Goal: Task Accomplishment & Management: Manage account settings

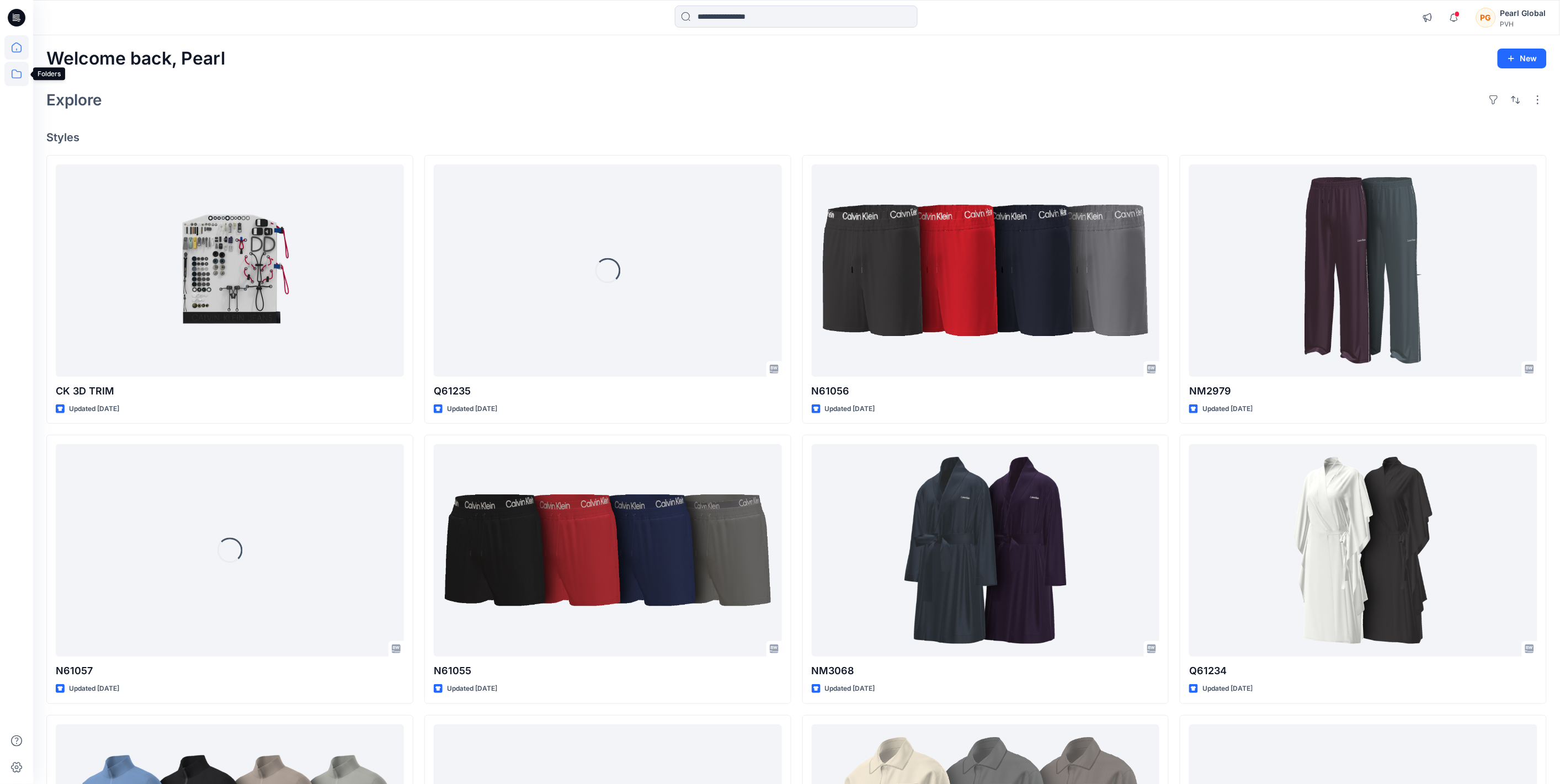
click at [4, 80] on icon at bounding box center [16, 73] width 24 height 24
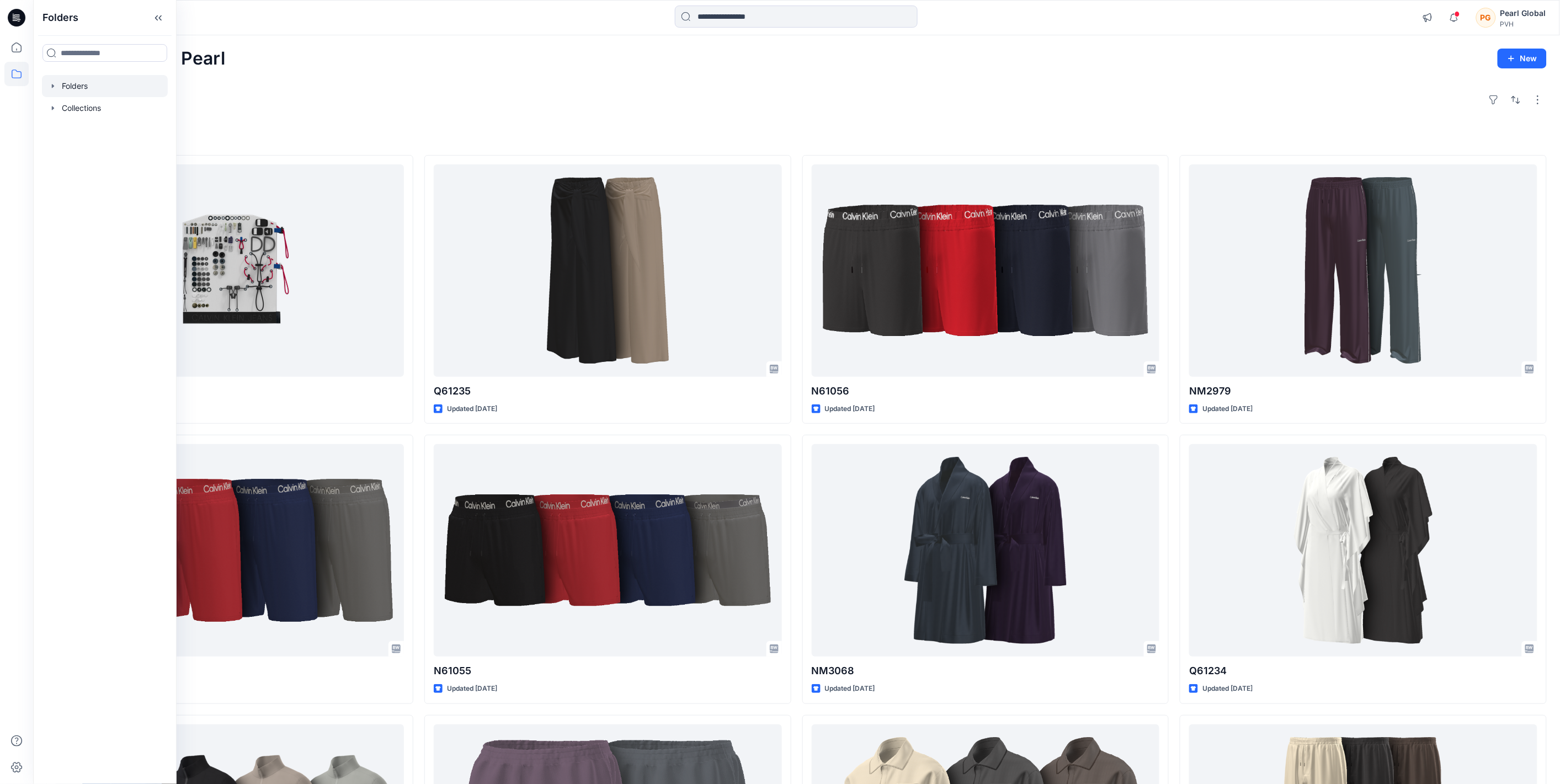
click at [52, 86] on icon "button" at bounding box center [53, 86] width 2 height 4
click at [64, 108] on icon "button" at bounding box center [64, 108] width 2 height 4
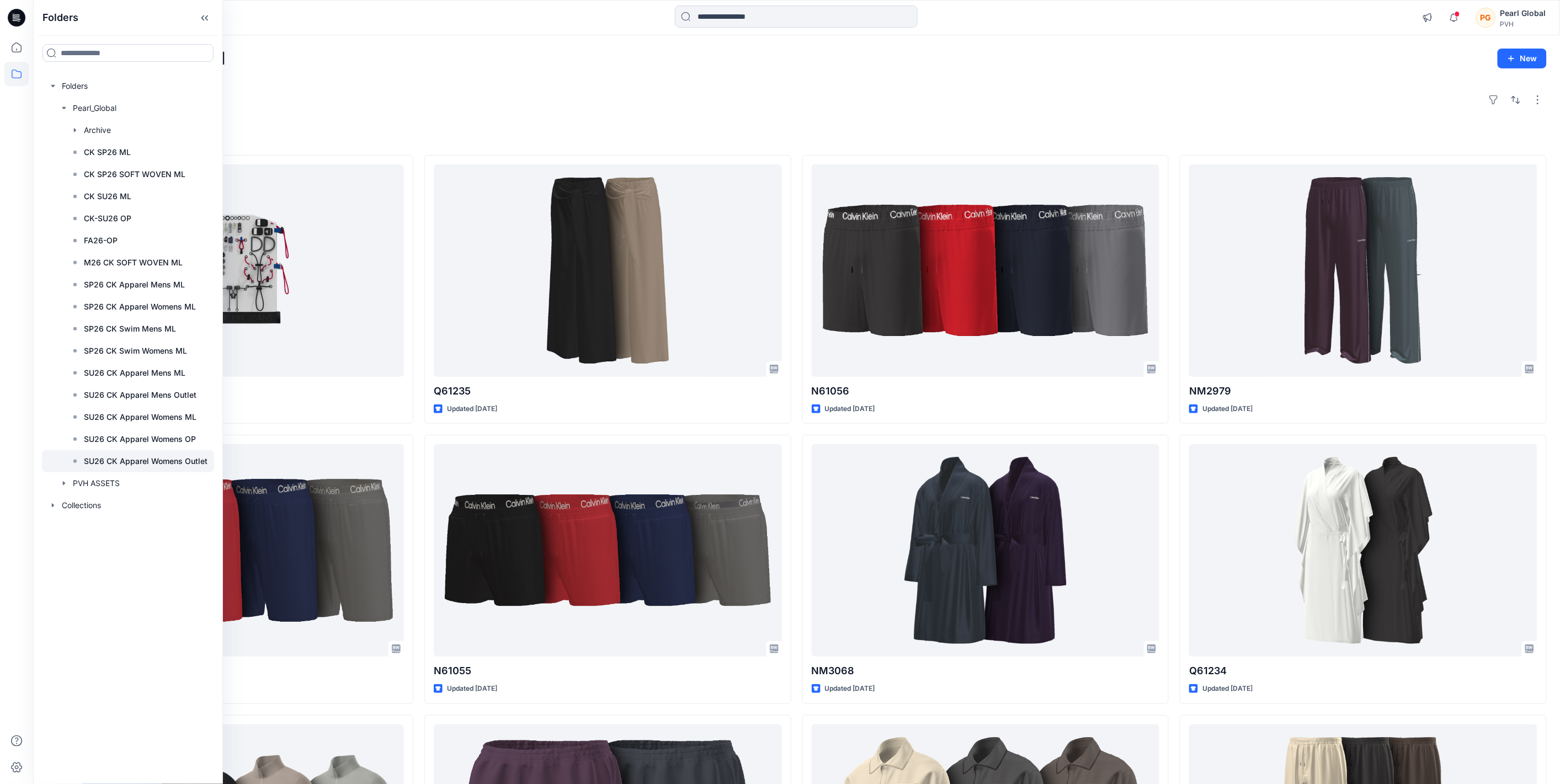
click at [140, 437] on p "SU26 CK Apparel Womens Outlet" at bounding box center [146, 461] width 124 height 13
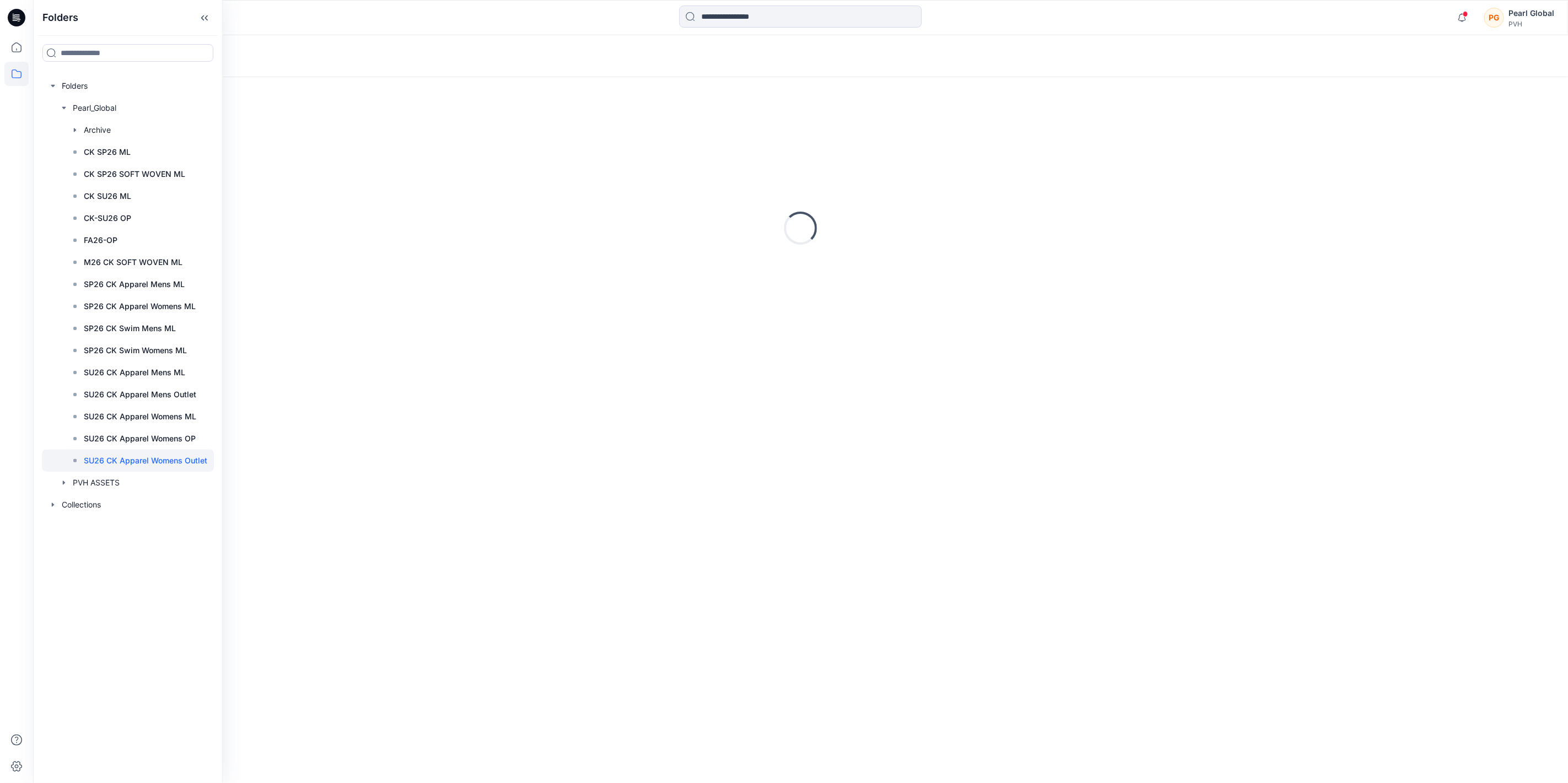
click at [140, 437] on p "SU26 CK Apparel Womens Outlet" at bounding box center [146, 460] width 124 height 13
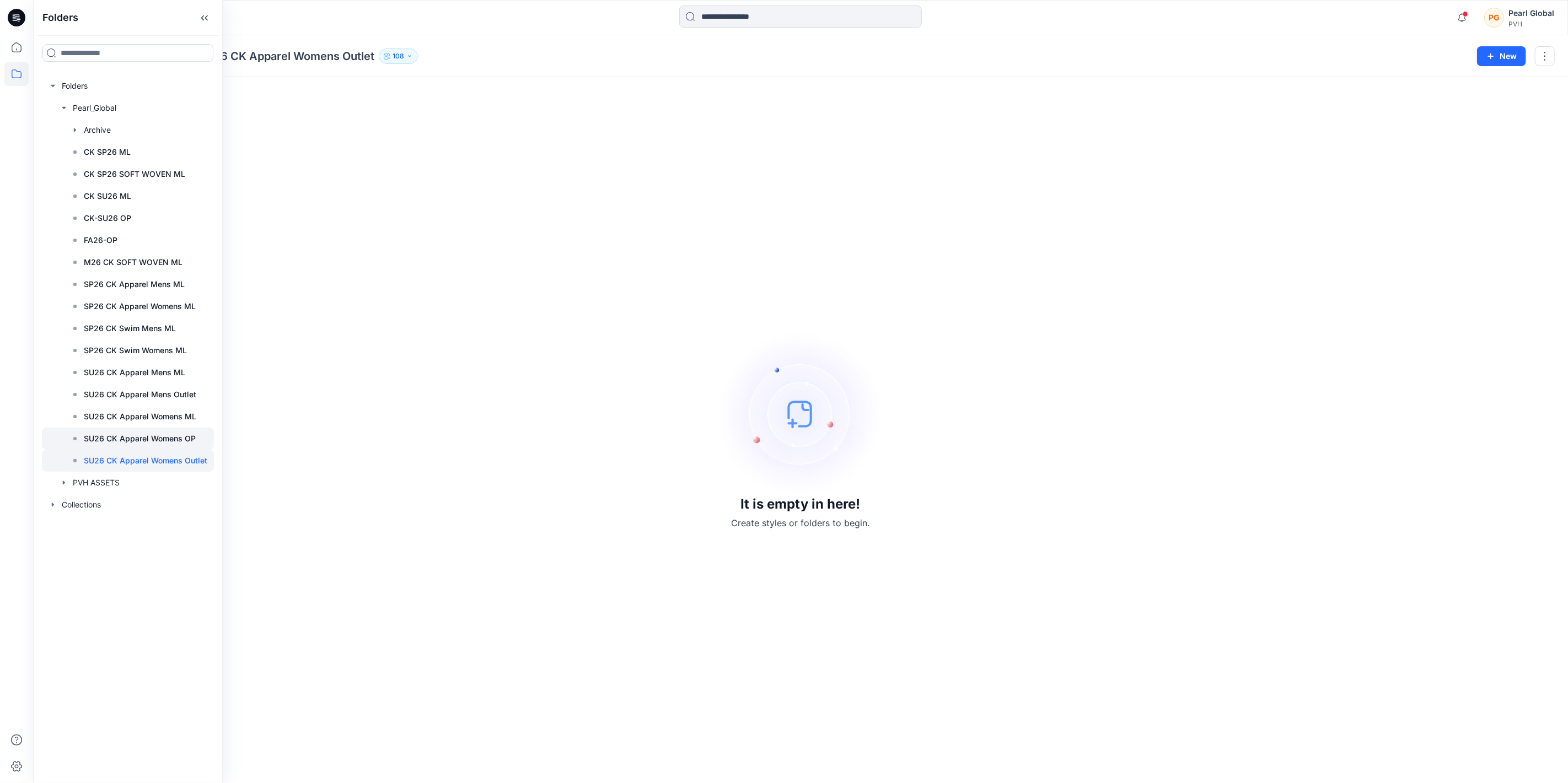
click at [141, 437] on p "SU26 CK Apparel Womens OP" at bounding box center [140, 438] width 112 height 13
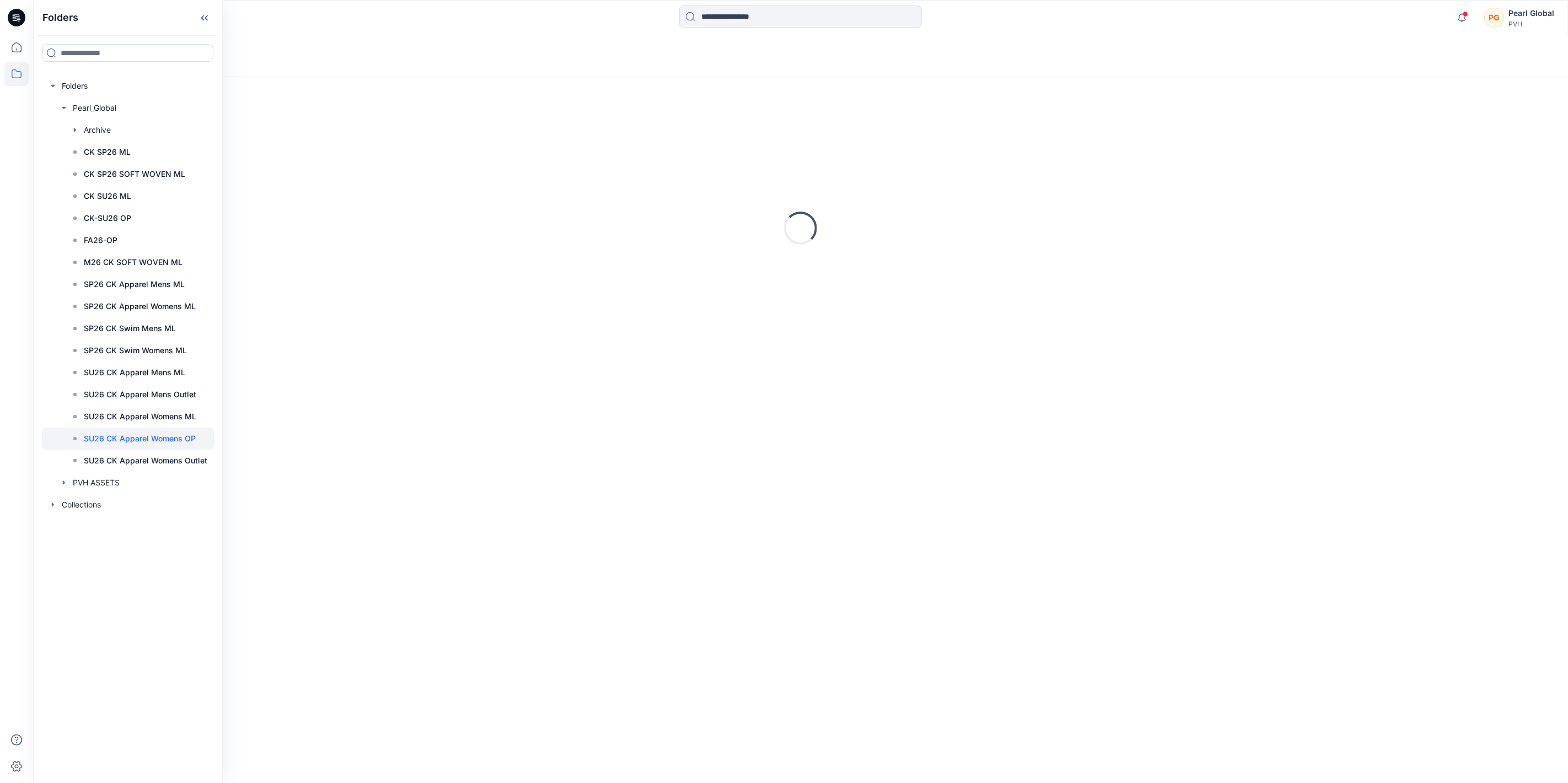
click at [141, 437] on p "SU26 CK Apparel Womens OP" at bounding box center [140, 438] width 112 height 13
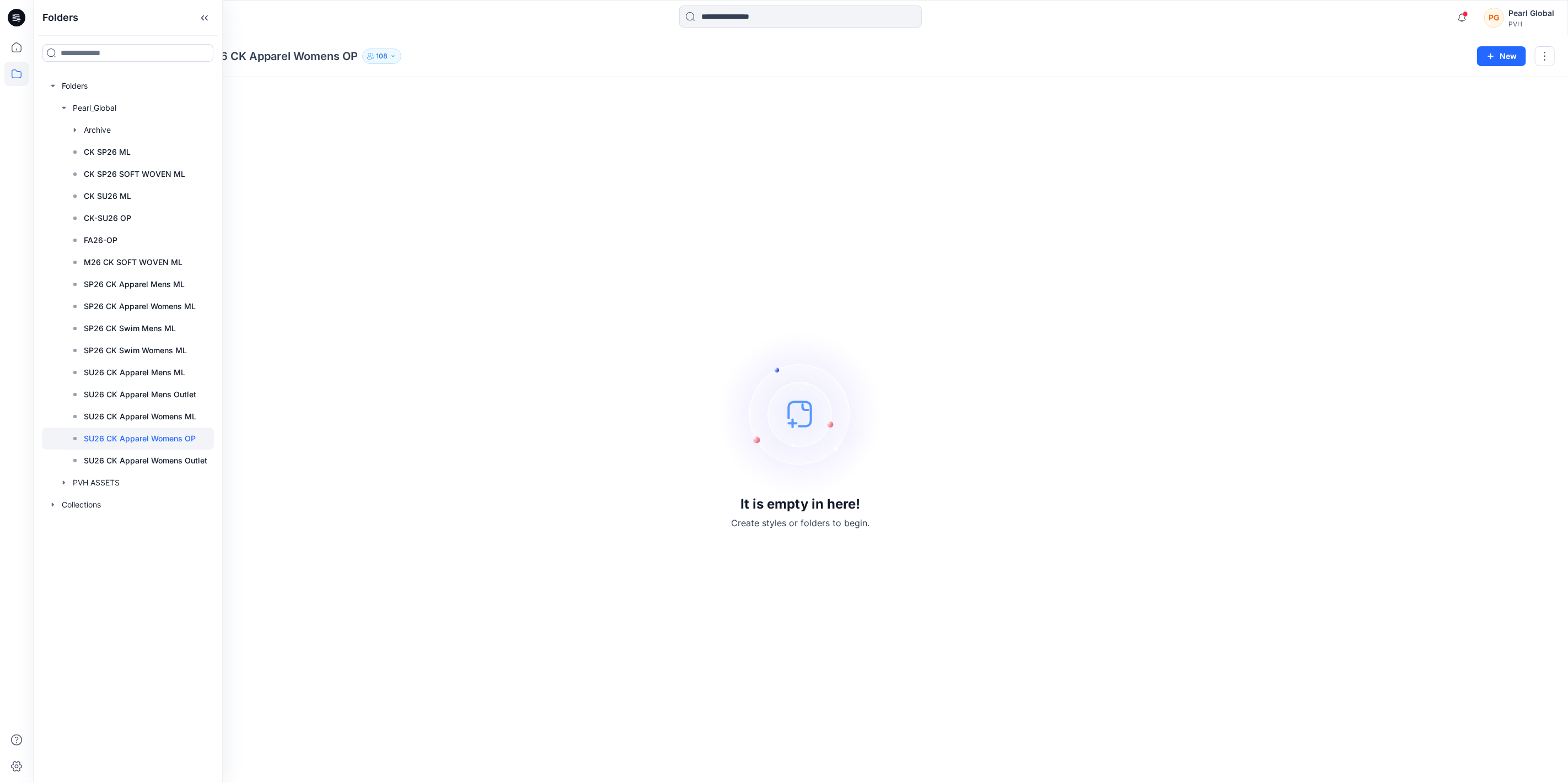
click at [436, 294] on div "It is empty in here! Create styles or folders to begin." at bounding box center [800, 430] width 1509 height 680
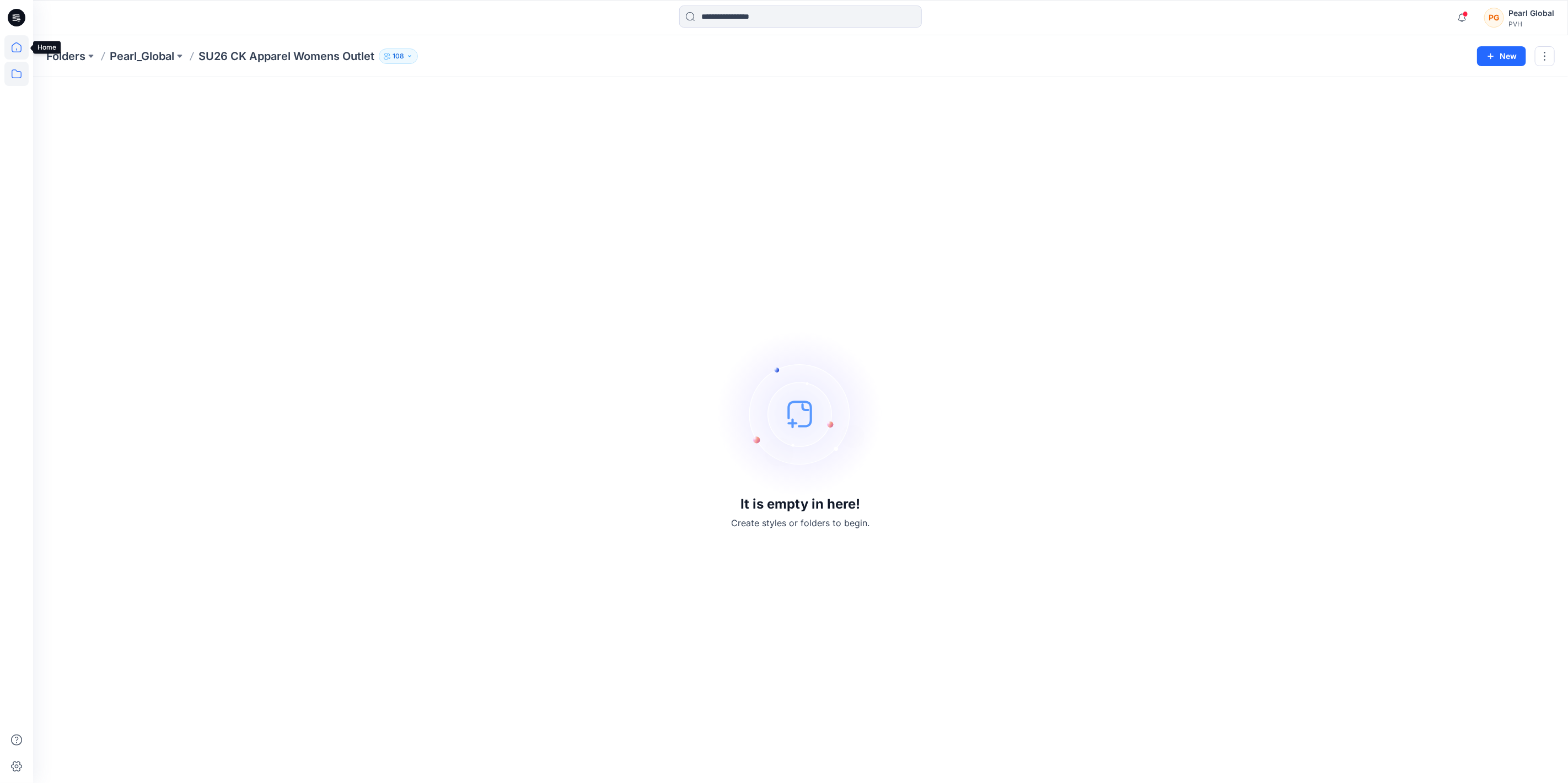
click at [12, 46] on icon at bounding box center [17, 47] width 10 height 10
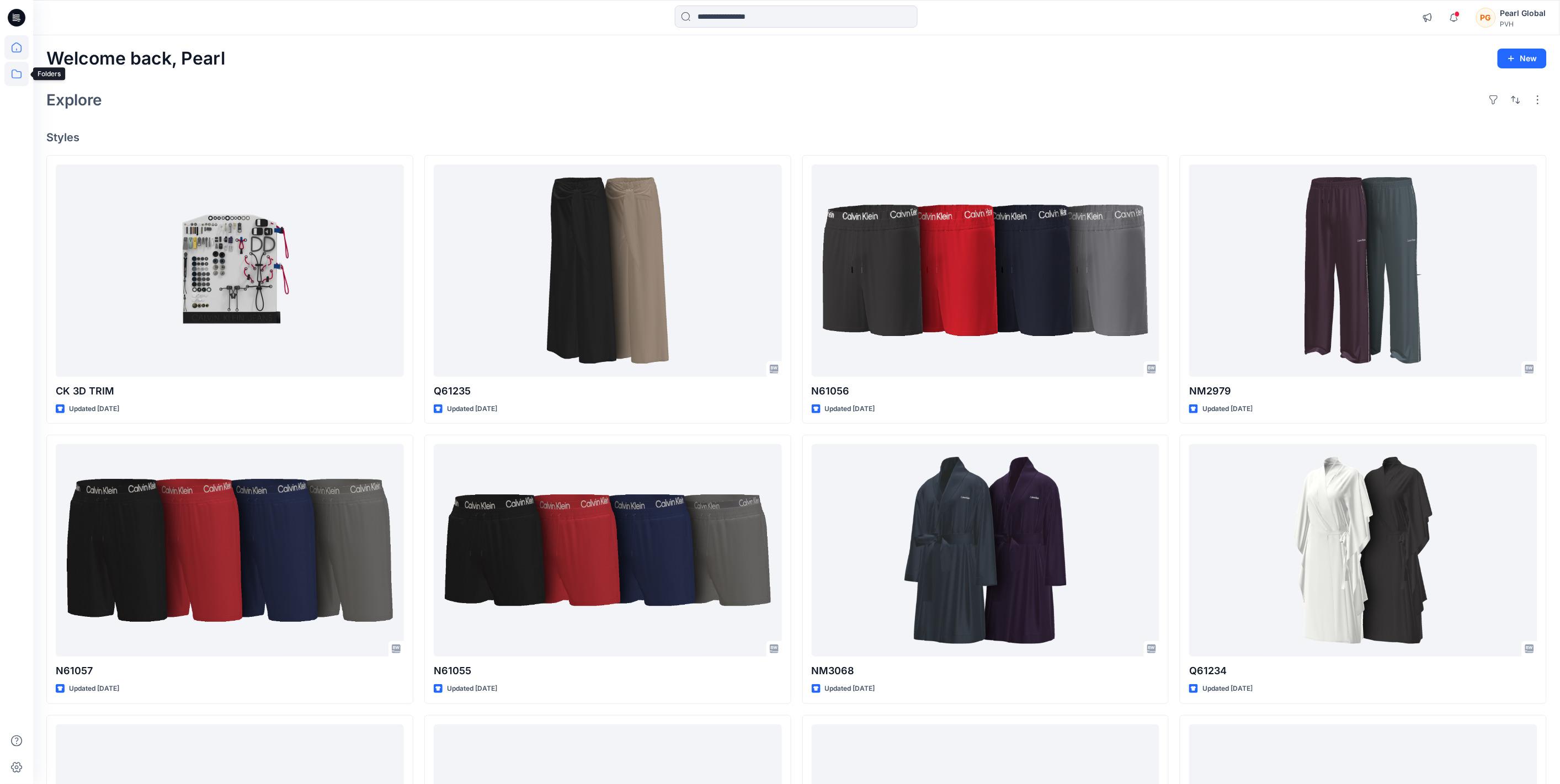
click at [18, 75] on icon at bounding box center [16, 73] width 24 height 24
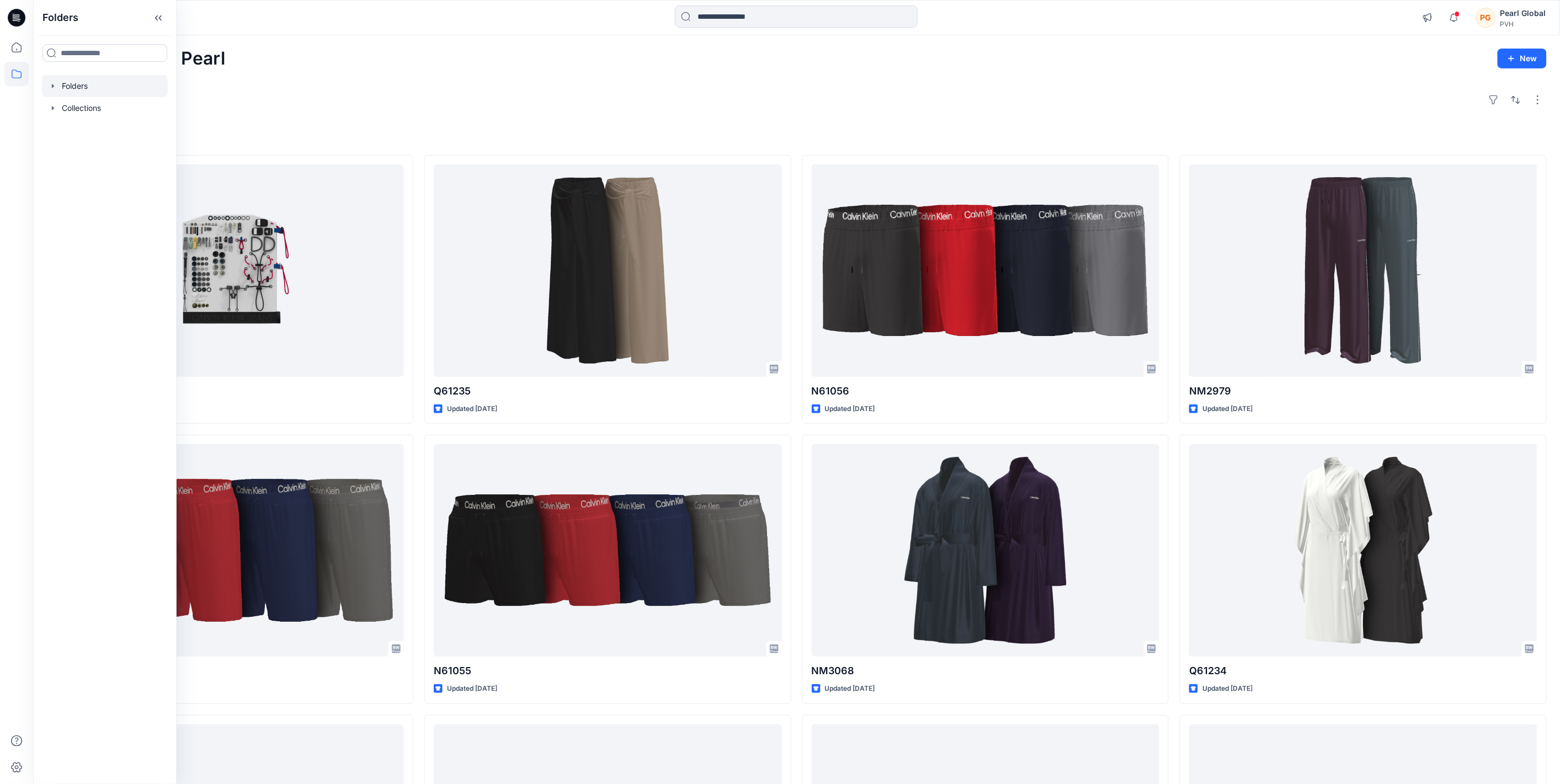
click at [50, 87] on icon "button" at bounding box center [53, 86] width 9 height 9
click at [65, 109] on icon "button" at bounding box center [64, 108] width 9 height 9
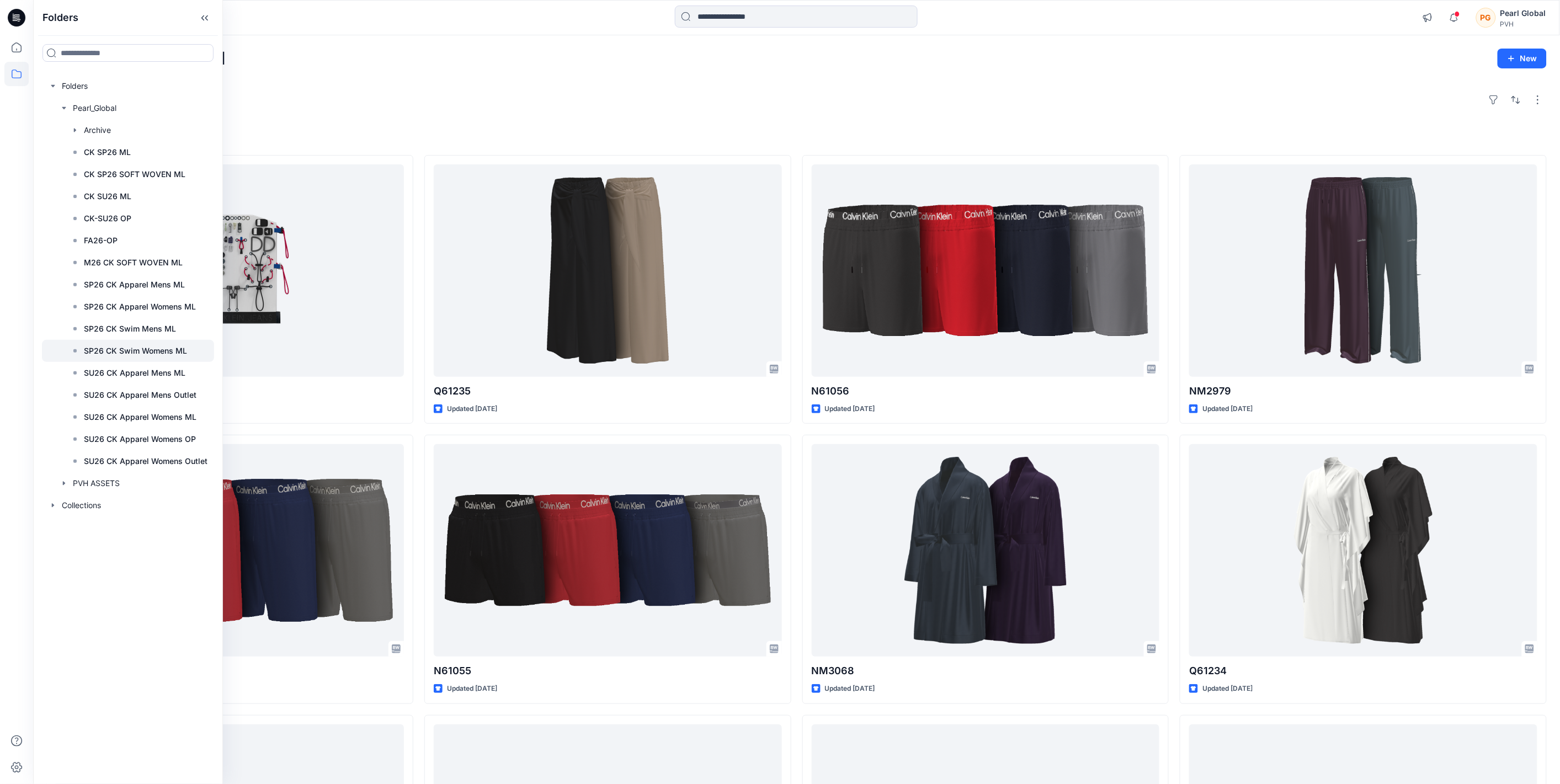
click at [161, 350] on p "SP26 CK Swim Womens ML" at bounding box center [136, 351] width 103 height 13
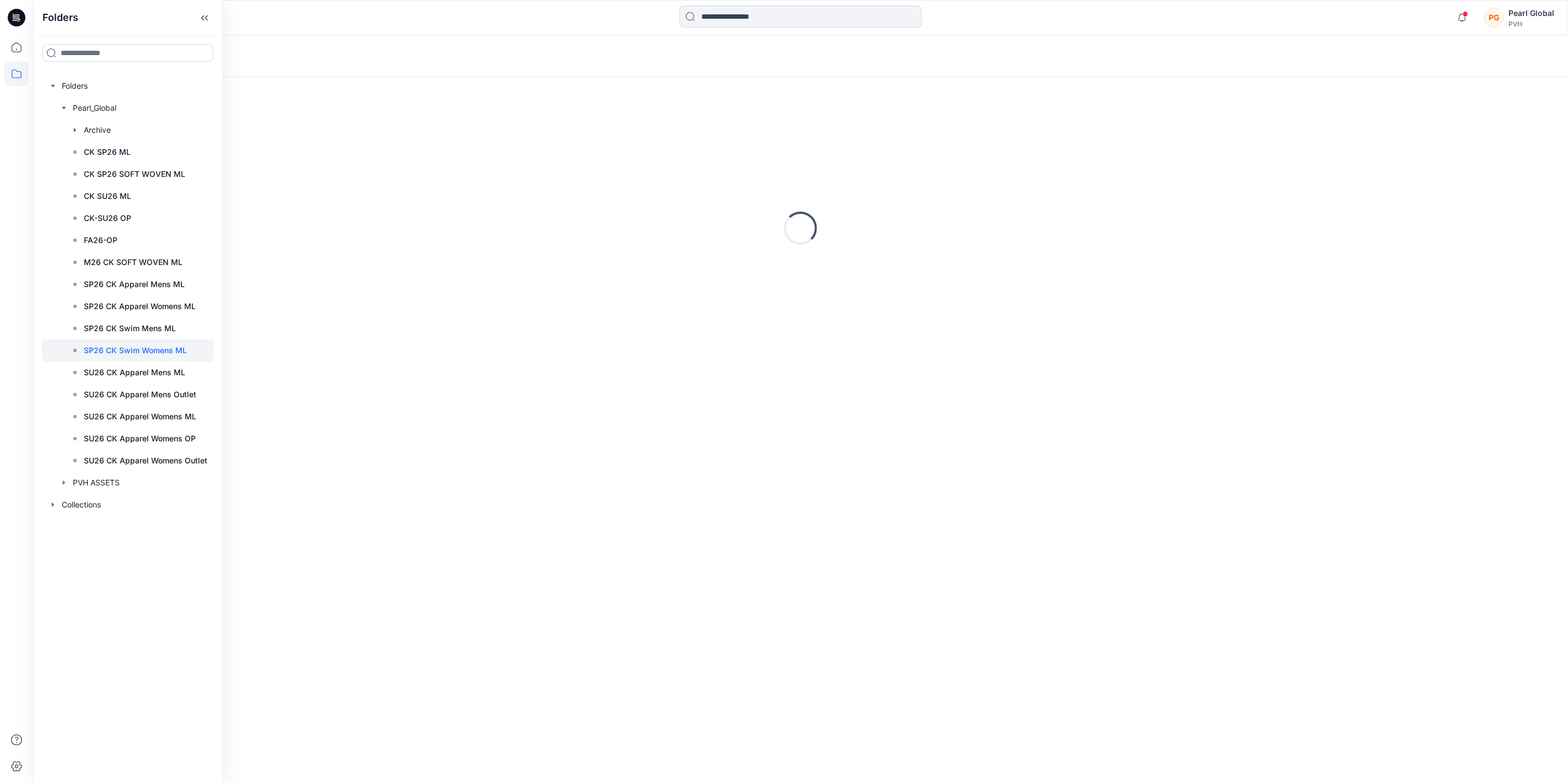
click at [161, 350] on p "SP26 CK Swim Womens ML" at bounding box center [136, 350] width 103 height 13
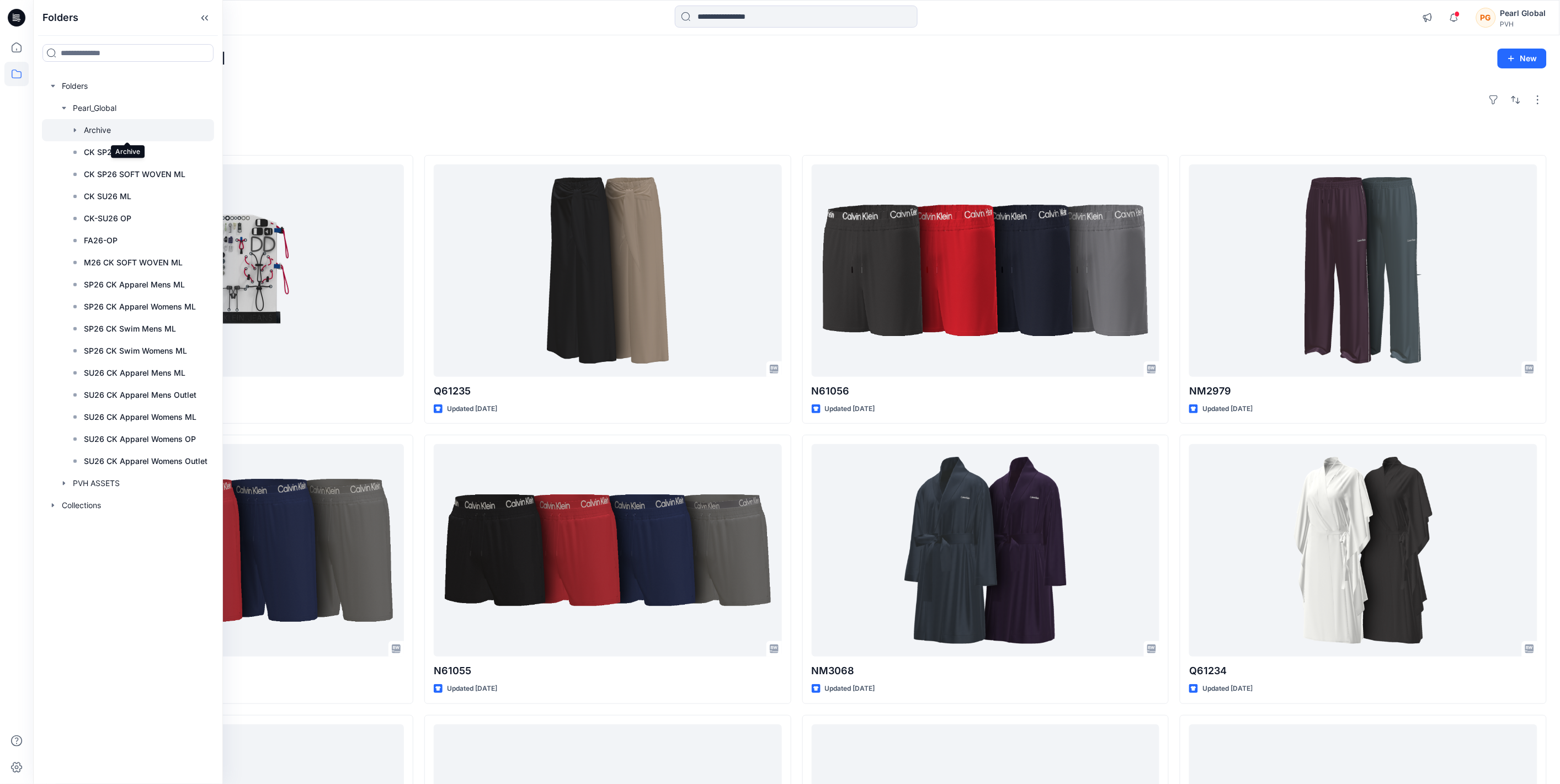
click at [92, 129] on div at bounding box center [128, 130] width 172 height 22
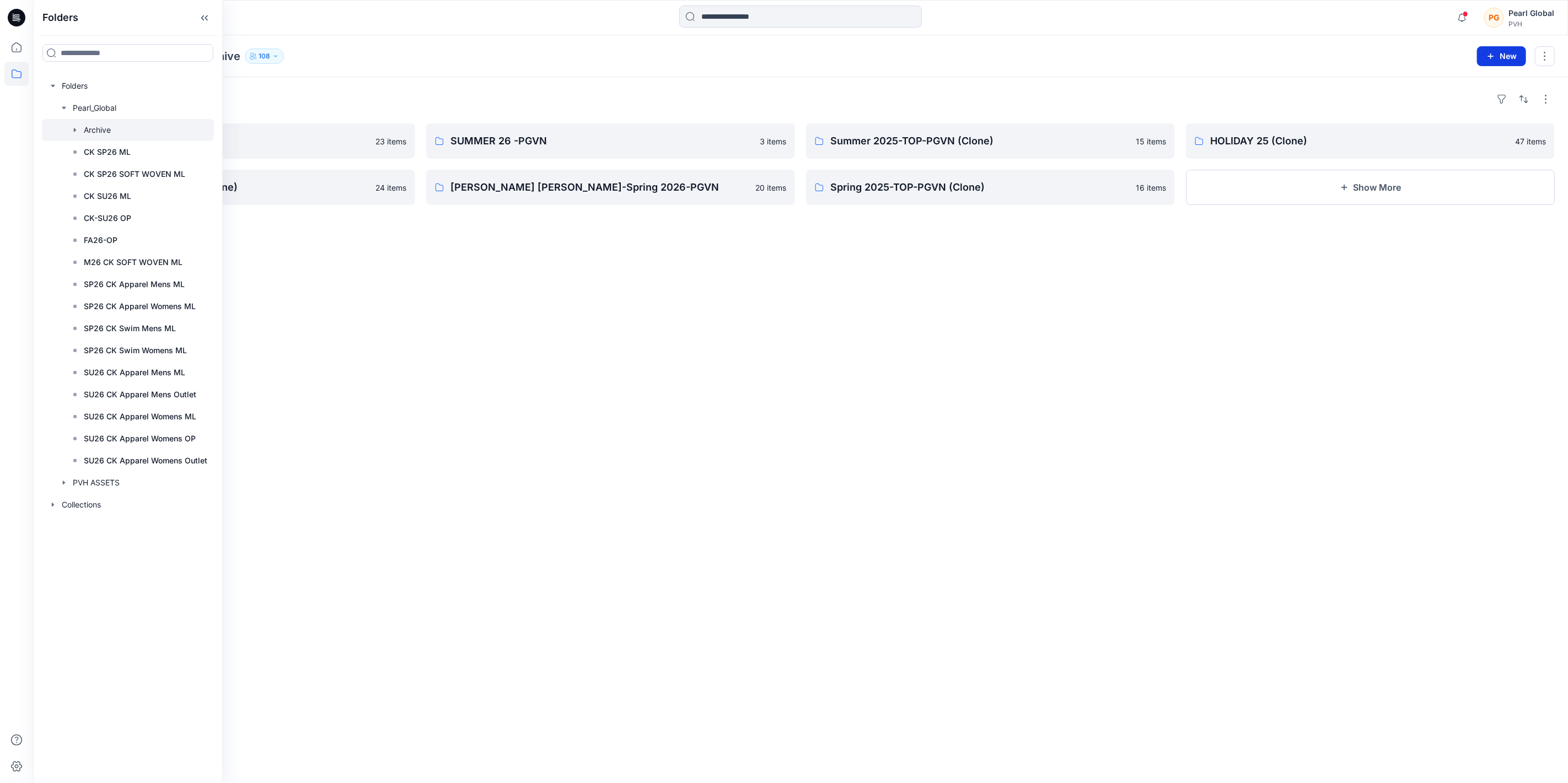
click at [872, 52] on button "New" at bounding box center [1501, 56] width 49 height 20
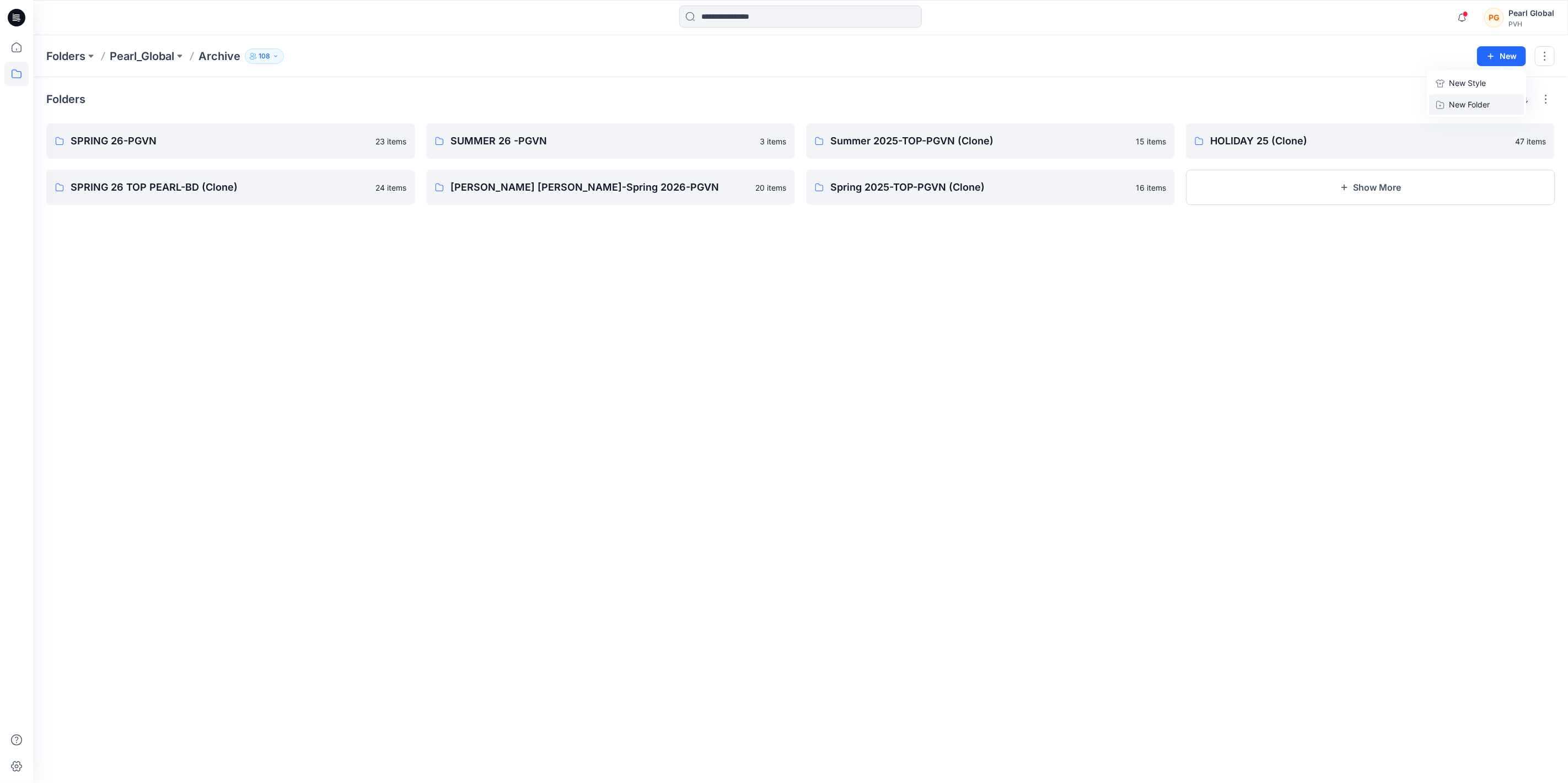
click at [872, 104] on p "New Folder" at bounding box center [1470, 104] width 41 height 12
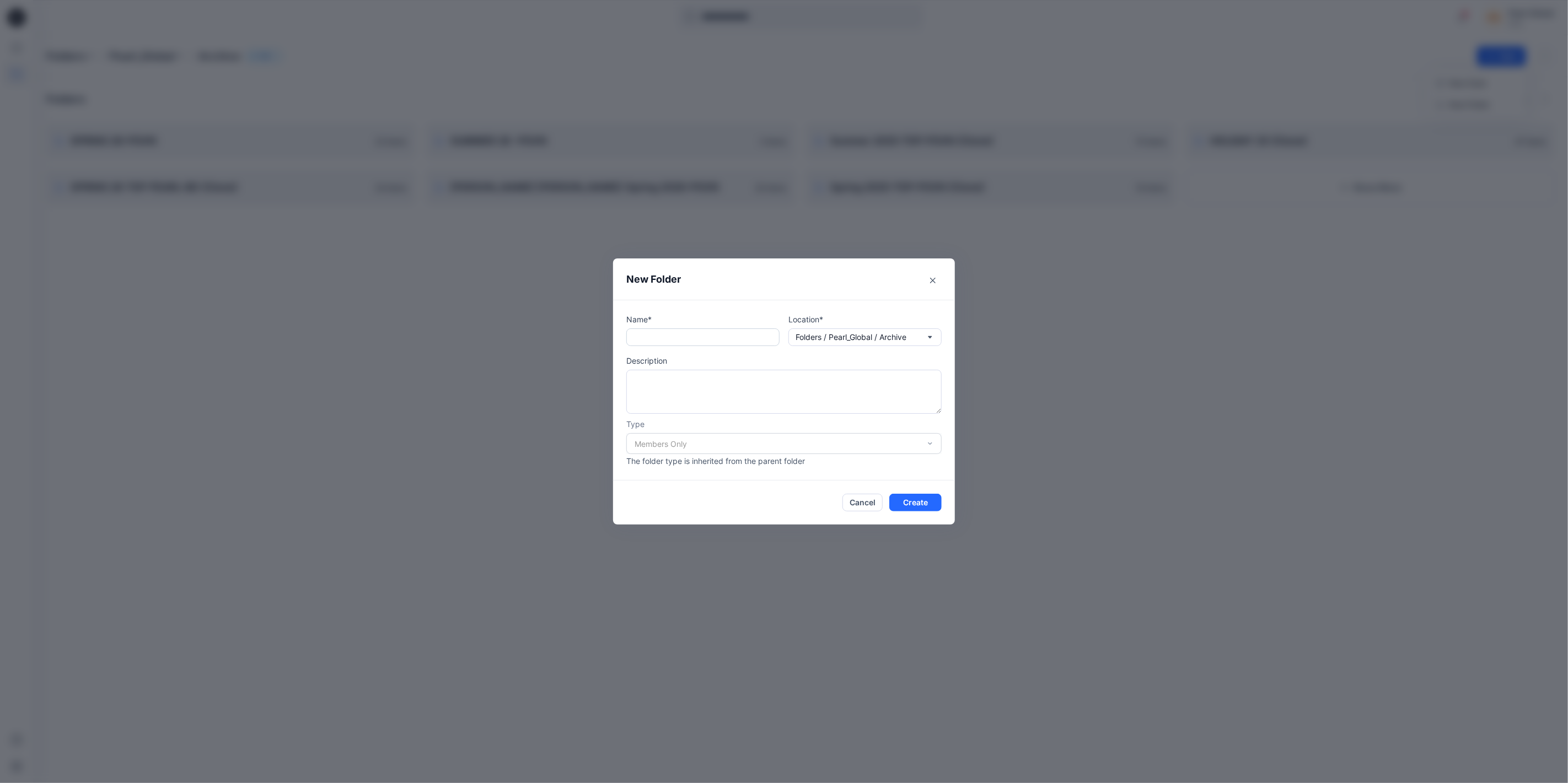
click at [686, 341] on input "text" at bounding box center [703, 337] width 153 height 17
paste input "**********"
click at [660, 338] on input "**********" at bounding box center [703, 337] width 153 height 17
click at [635, 337] on input "**********" at bounding box center [703, 337] width 153 height 17
type input "**********"
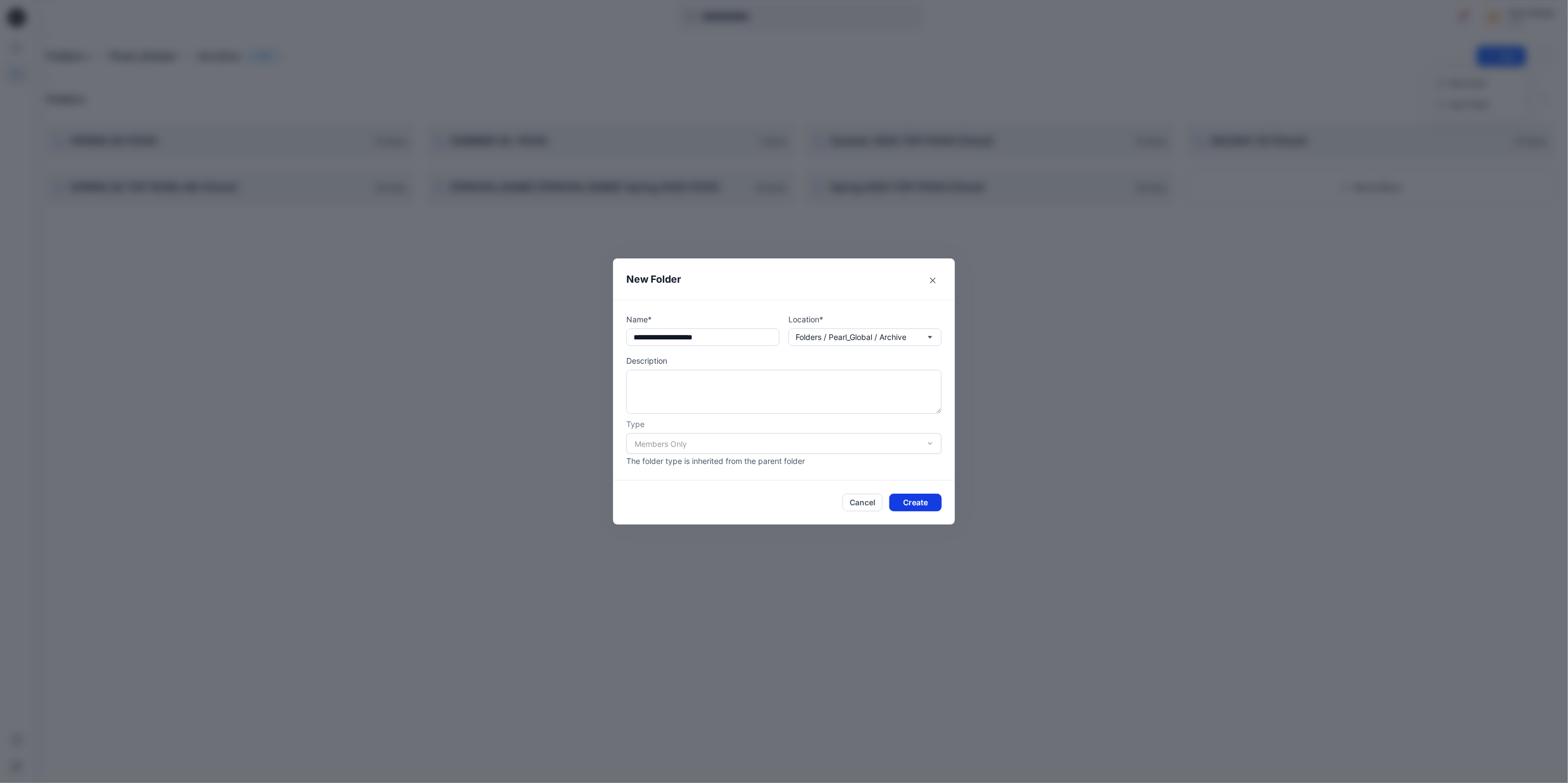
click at [872, 437] on button "Create" at bounding box center [915, 503] width 52 height 17
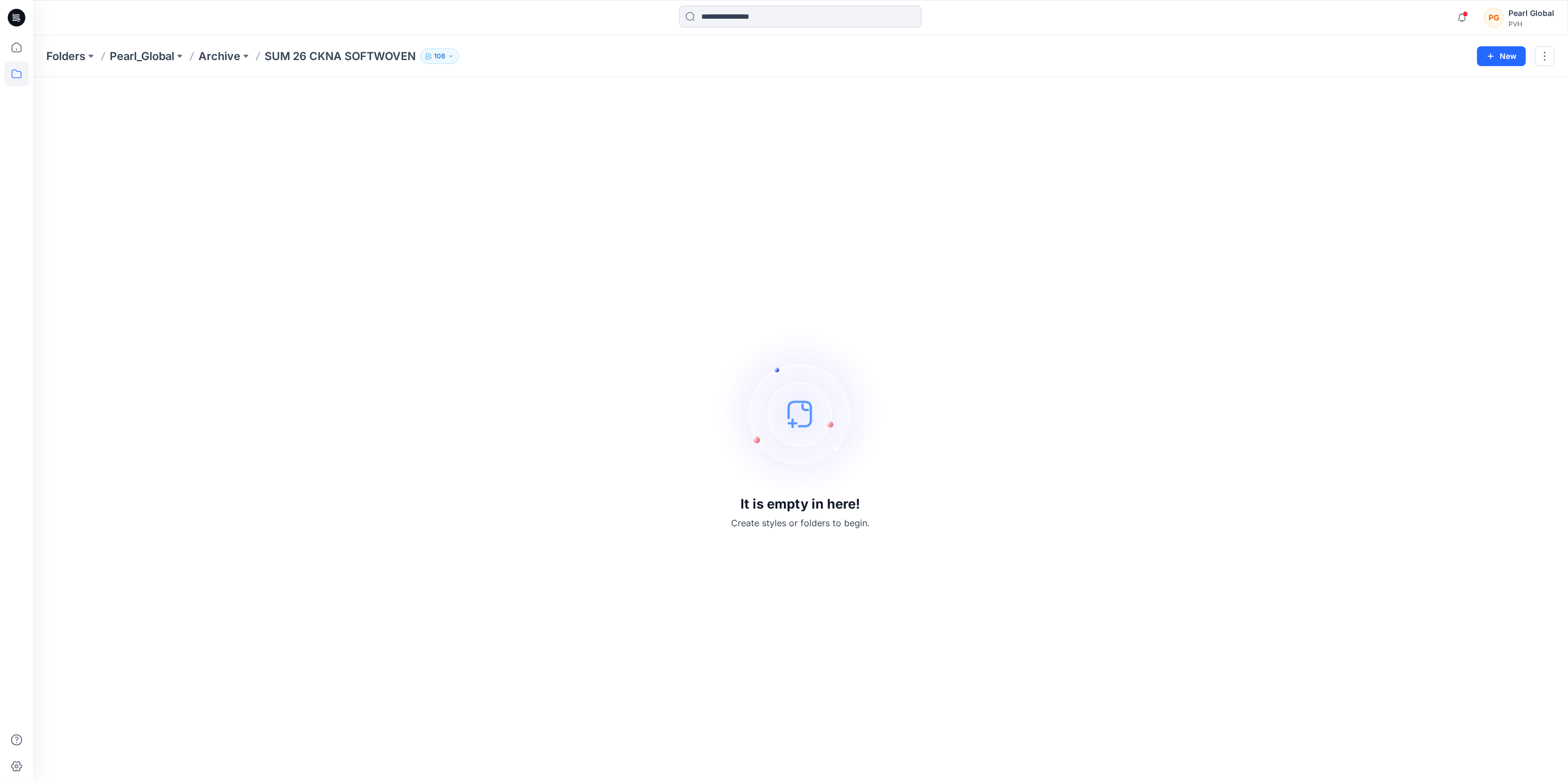
click at [12, 17] on icon at bounding box center [16, 17] width 17 height 17
